Goal: Information Seeking & Learning: Learn about a topic

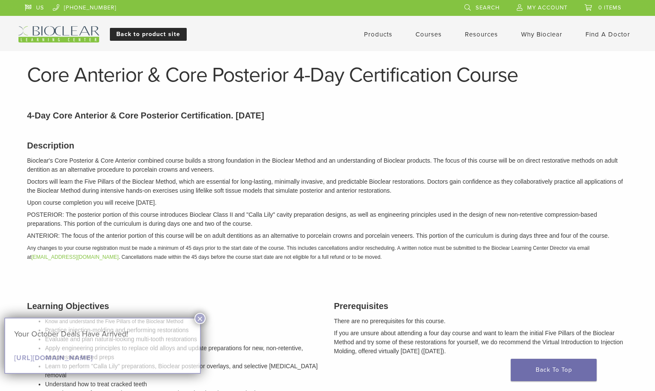
drag, startPoint x: 0, startPoint y: 0, endPoint x: 163, endPoint y: 36, distance: 166.8
click at [163, 36] on link "Back to product site" at bounding box center [148, 34] width 77 height 13
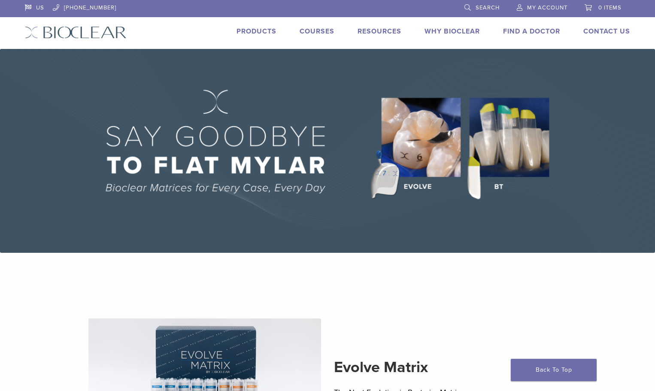
click at [255, 30] on link "Products" at bounding box center [257, 31] width 40 height 9
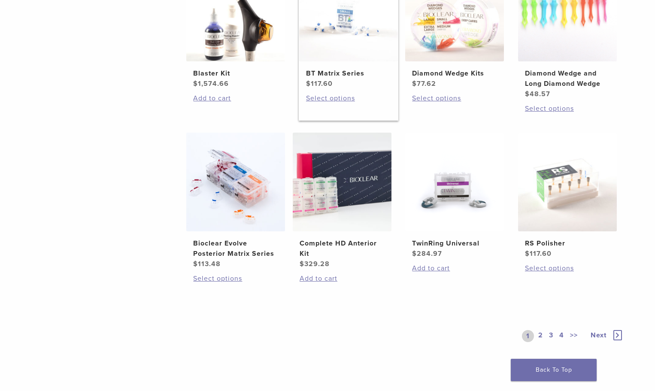
scroll to position [601, 0]
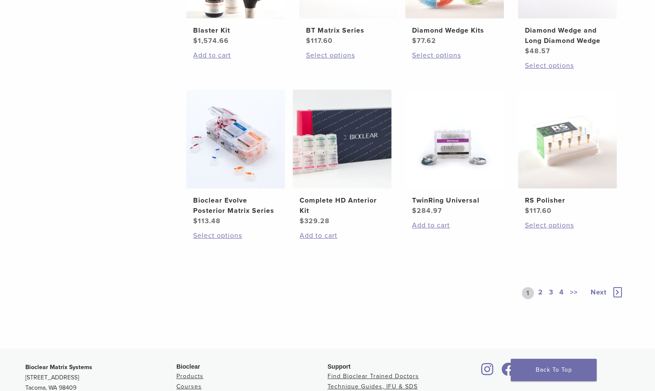
click at [541, 292] on link "2" at bounding box center [541, 293] width 8 height 12
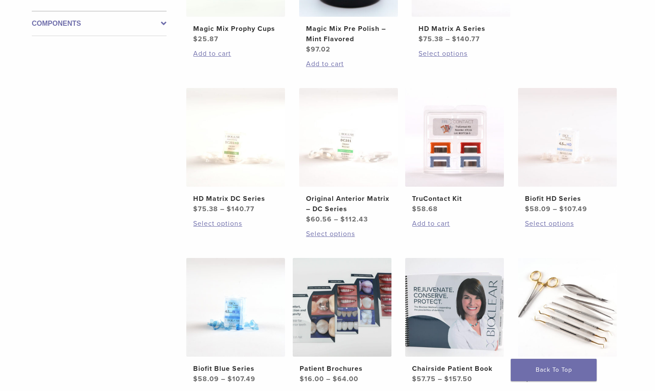
scroll to position [429, 0]
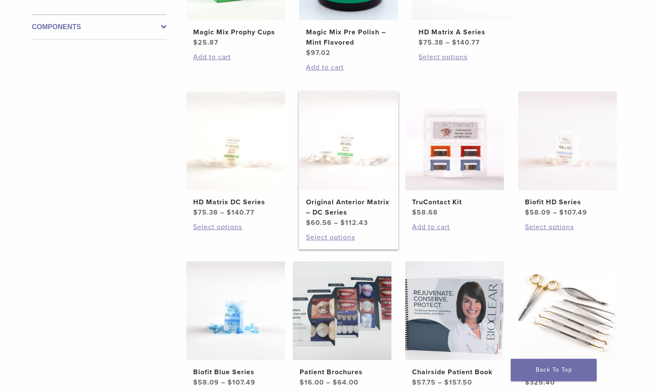
click at [319, 176] on img at bounding box center [348, 140] width 99 height 99
click at [478, 37] on h2 "HD Matrix A Series" at bounding box center [461, 32] width 85 height 10
click at [581, 190] on img at bounding box center [567, 140] width 99 height 99
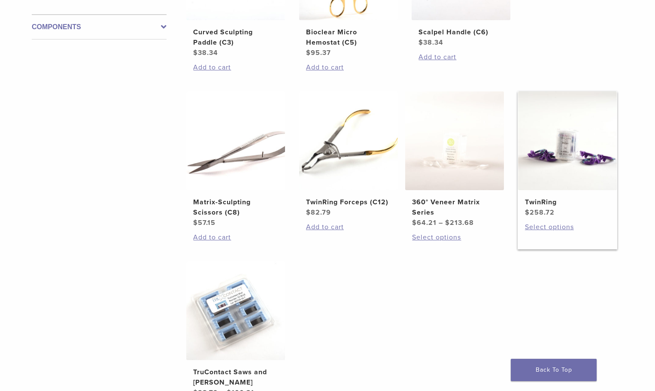
click at [548, 208] on bdi "$ 258.72" at bounding box center [540, 212] width 30 height 9
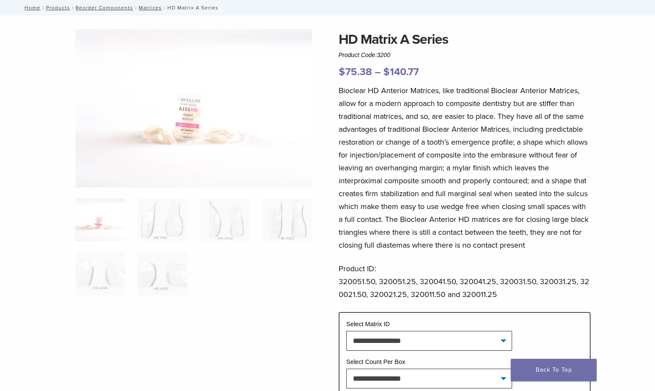
scroll to position [43, 0]
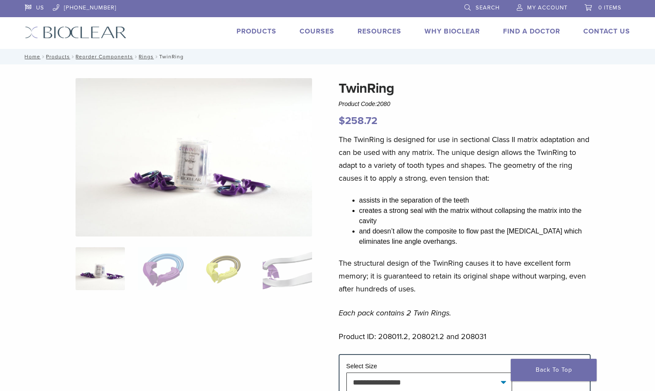
click at [466, 32] on link "Why Bioclear" at bounding box center [452, 31] width 55 height 9
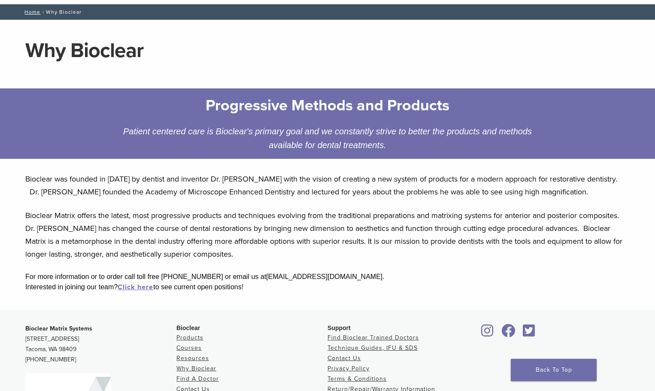
scroll to position [169, 0]
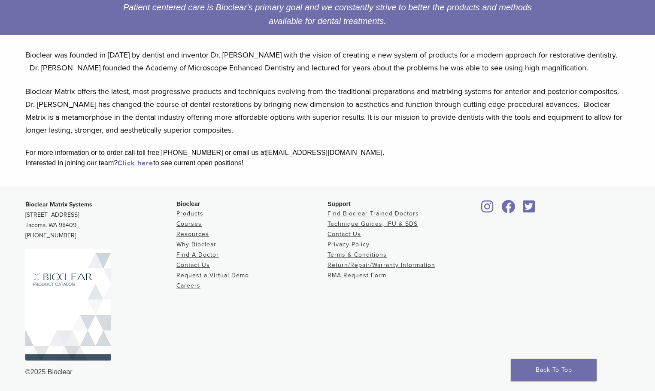
click at [92, 313] on img at bounding box center [68, 304] width 86 height 111
